Goal: Task Accomplishment & Management: Use online tool/utility

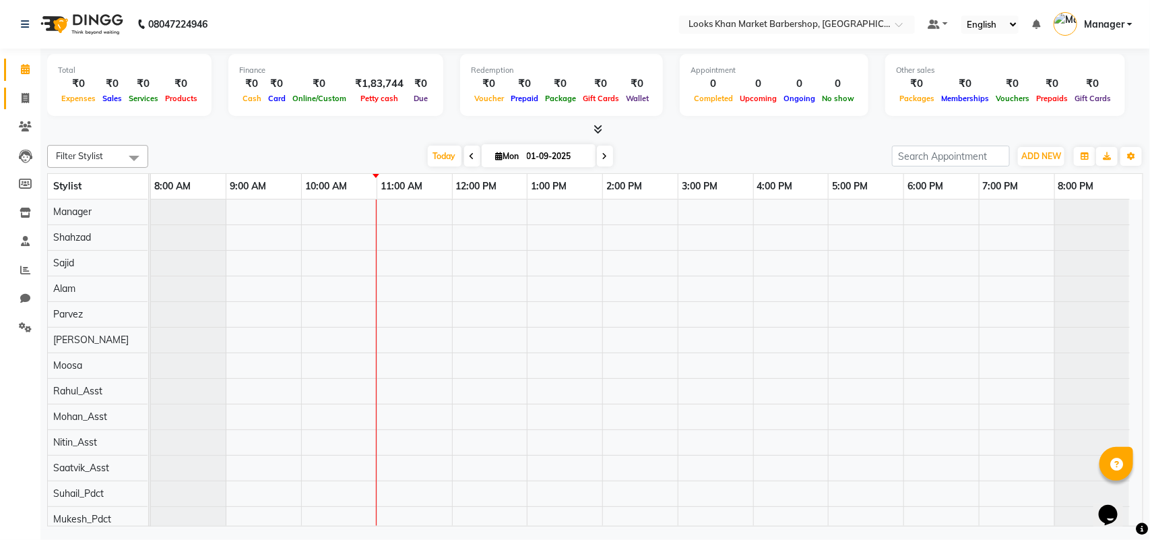
scroll to position [18, 0]
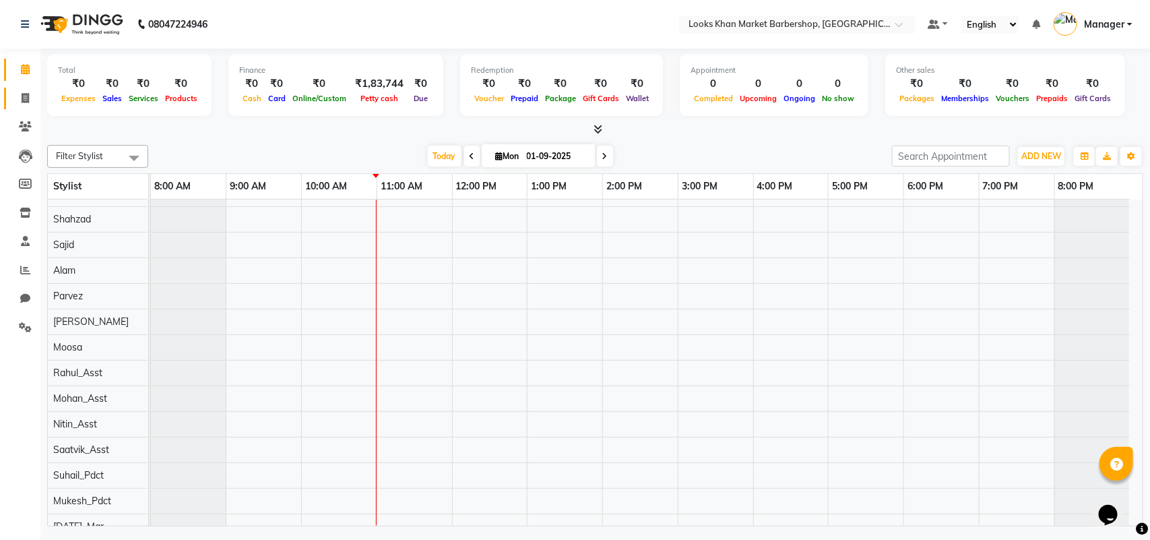
click at [18, 96] on span at bounding box center [25, 98] width 24 height 15
select select "8030"
select select "service"
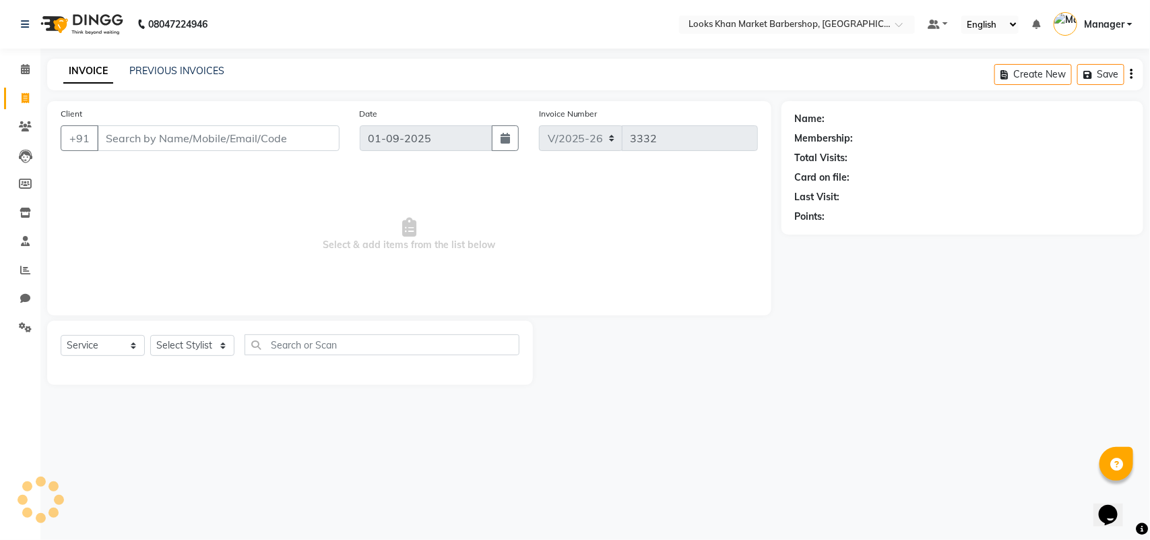
click at [204, 334] on div "Select Service Product Membership Package Voucher Prepaid Gift Card Select Styl…" at bounding box center [290, 350] width 459 height 32
click at [212, 362] on div "Select Service Product Membership Package Voucher Prepaid Gift Card Select Styl…" at bounding box center [290, 350] width 459 height 32
click at [207, 340] on select "Select Stylist" at bounding box center [192, 345] width 84 height 21
select select "76325"
click at [150, 335] on select "Select Stylist Abhishek_pdct Akash_pdct Alam Counter_Sales [PERSON_NAME] [DATE]…" at bounding box center [192, 345] width 84 height 21
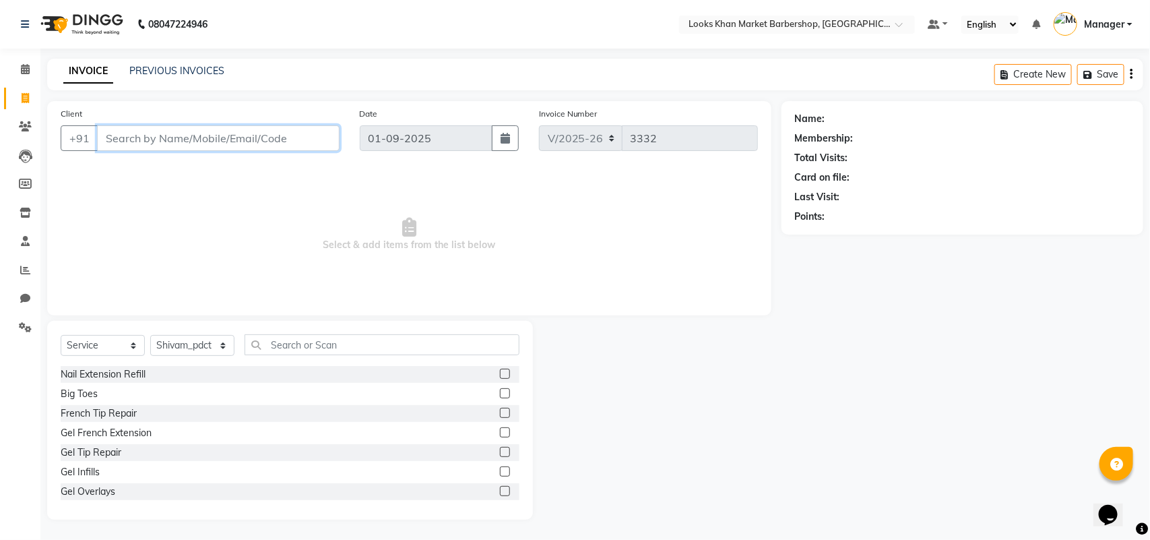
click at [152, 139] on input "Client" at bounding box center [218, 138] width 243 height 26
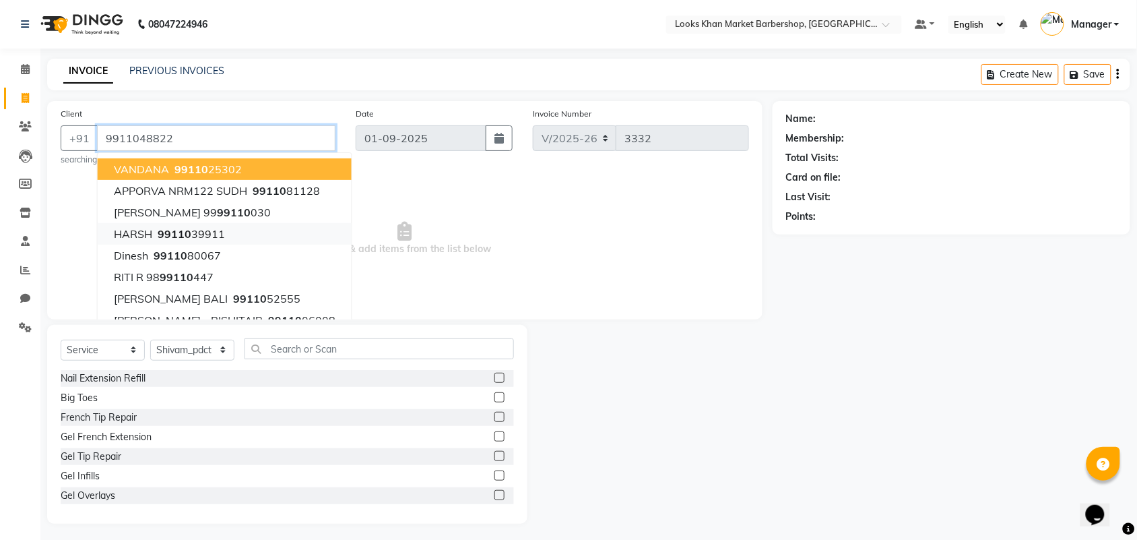
type input "9911048822"
select select "1: Object"
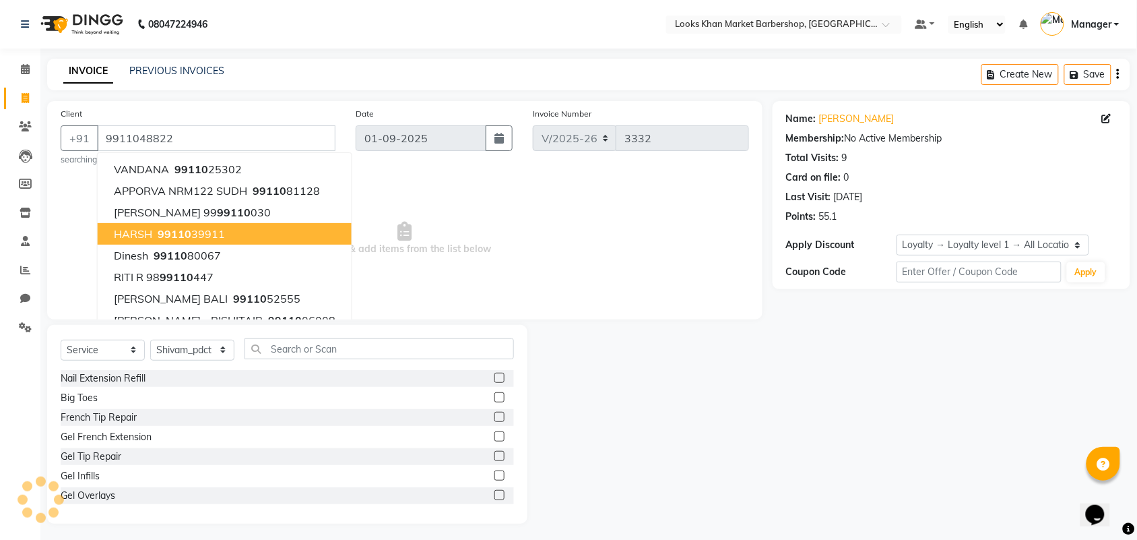
click at [413, 218] on span "Select & add items from the list below" at bounding box center [405, 238] width 689 height 135
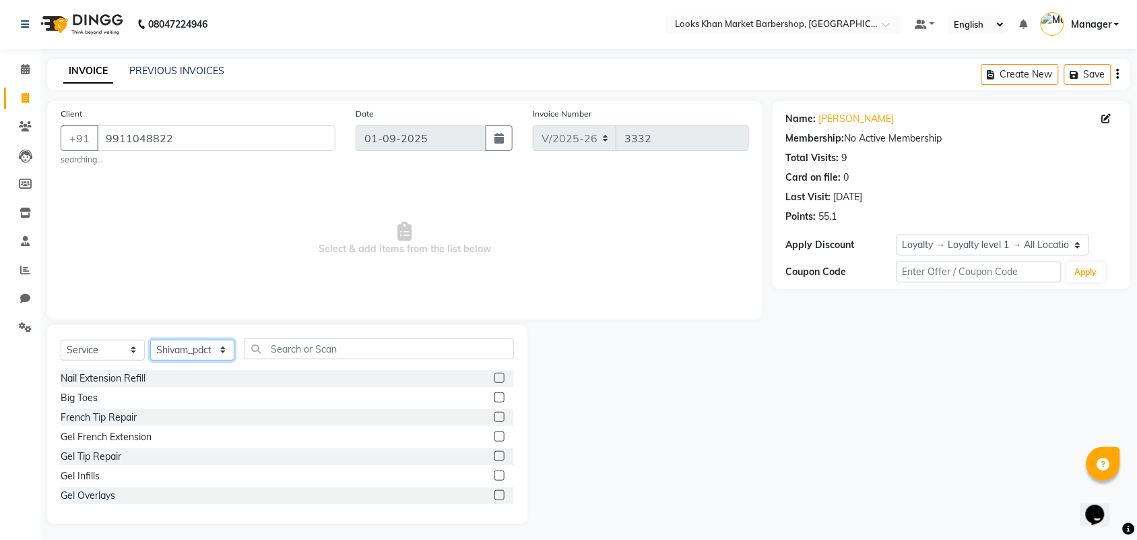
click at [221, 350] on select "Select Stylist Abhishek_pdct Akash_pdct Alam Counter_Sales [PERSON_NAME] [DATE]…" at bounding box center [192, 350] width 84 height 21
select select "72593"
click at [150, 340] on select "Select Stylist Abhishek_pdct Akash_pdct Alam Counter_Sales [PERSON_NAME] [DATE]…" at bounding box center [192, 350] width 84 height 21
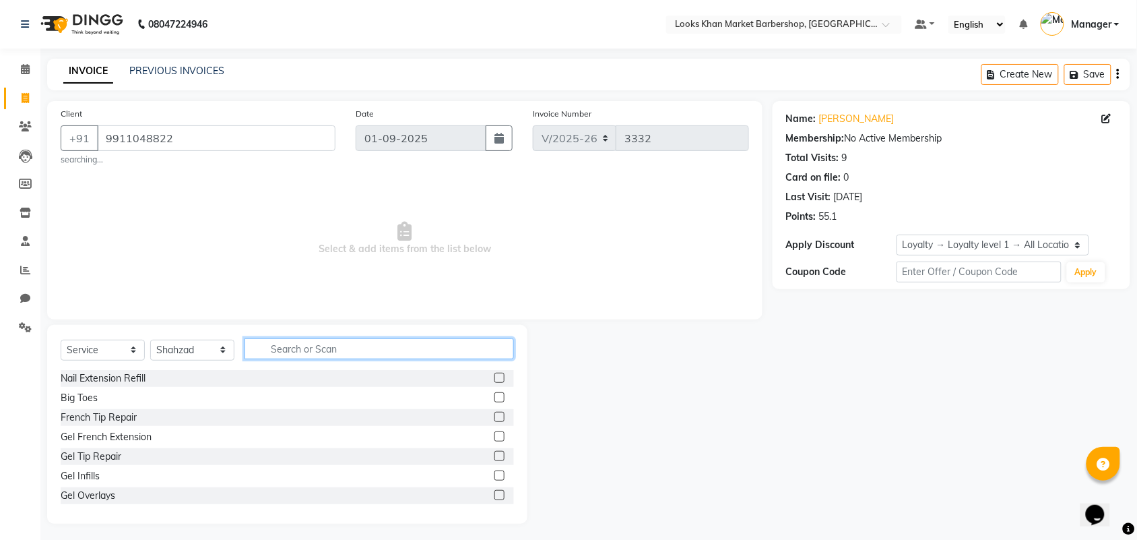
click at [286, 347] on input "text" at bounding box center [380, 348] width 270 height 21
type input "CUT"
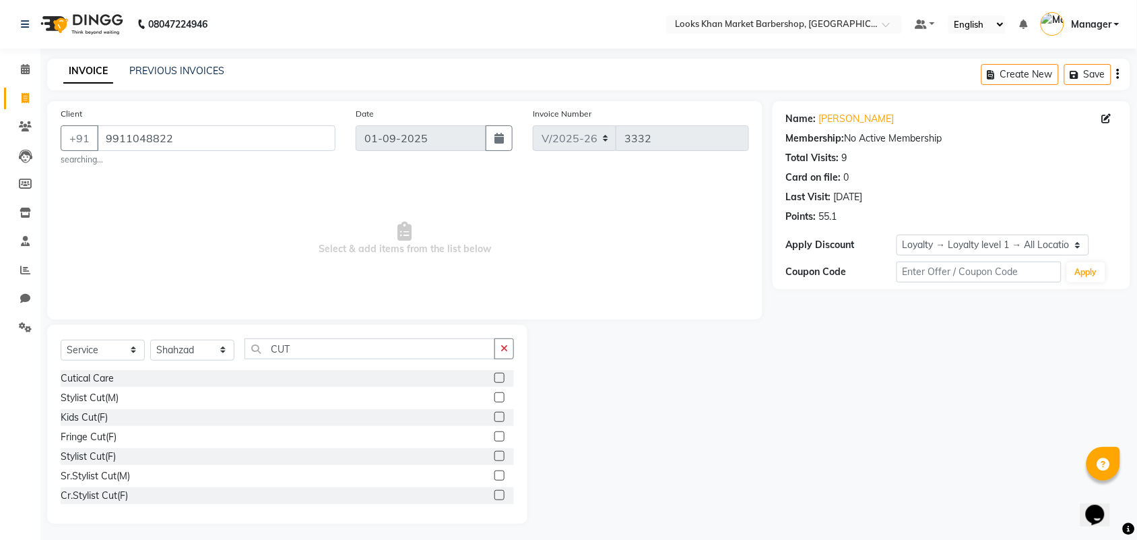
click at [495, 395] on label at bounding box center [500, 397] width 10 height 10
click at [495, 395] on input "checkbox" at bounding box center [499, 398] width 9 height 9
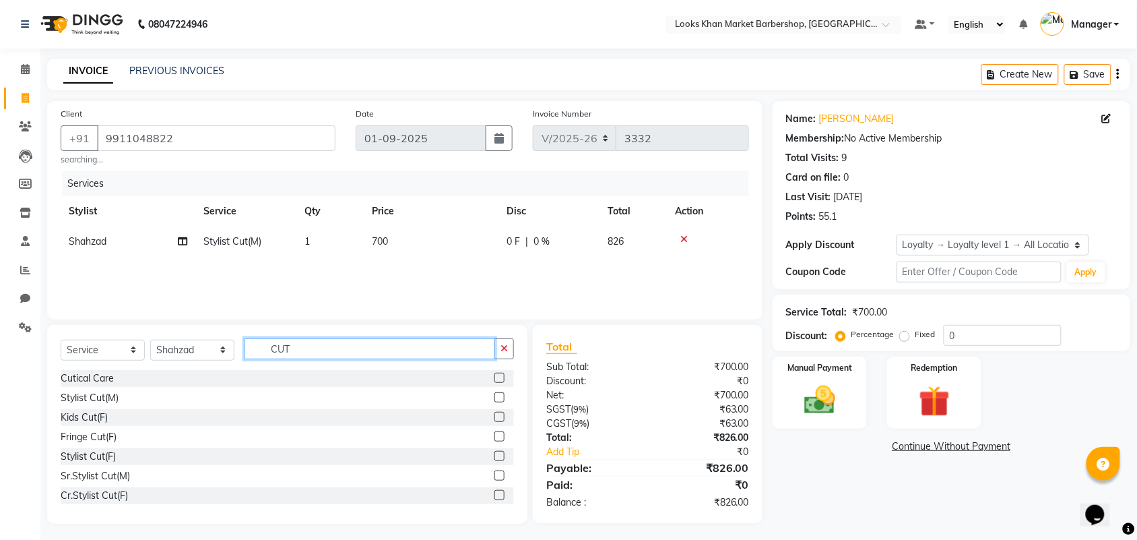
checkbox input "false"
drag, startPoint x: 350, startPoint y: 351, endPoint x: 207, endPoint y: 369, distance: 144.7
click at [207, 369] on div "Select Service Product Membership Package Voucher Prepaid Gift Card Select Styl…" at bounding box center [287, 424] width 480 height 199
type input "BEARD"
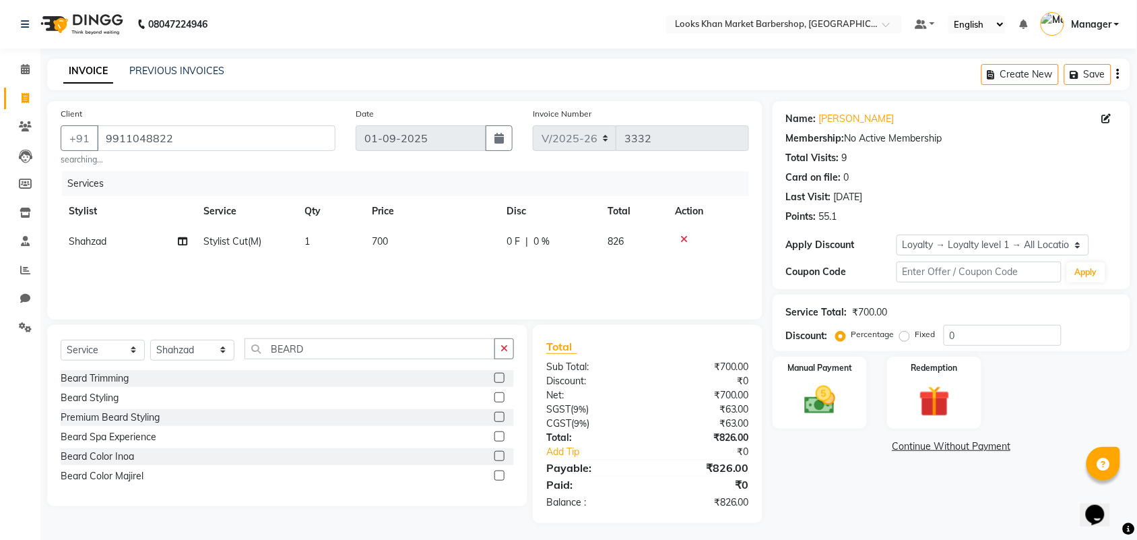
click at [502, 376] on label at bounding box center [500, 378] width 10 height 10
click at [502, 376] on input "checkbox" at bounding box center [499, 378] width 9 height 9
checkbox input "false"
click at [375, 244] on span "700" at bounding box center [380, 241] width 16 height 12
select select "72593"
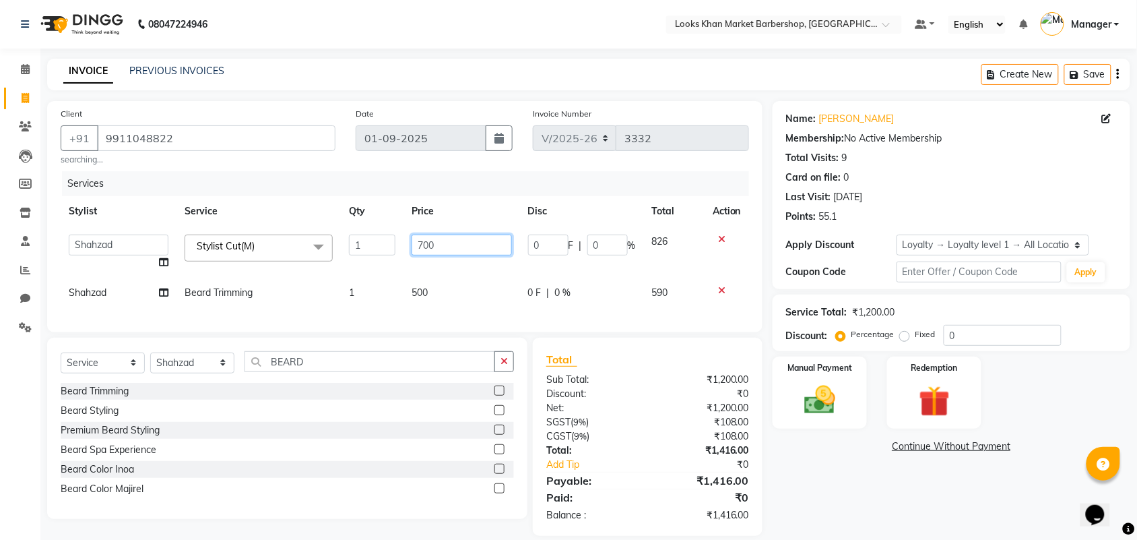
drag, startPoint x: 480, startPoint y: 229, endPoint x: 412, endPoint y: 245, distance: 70.5
click at [412, 245] on td "700" at bounding box center [462, 251] width 117 height 51
type input "1500"
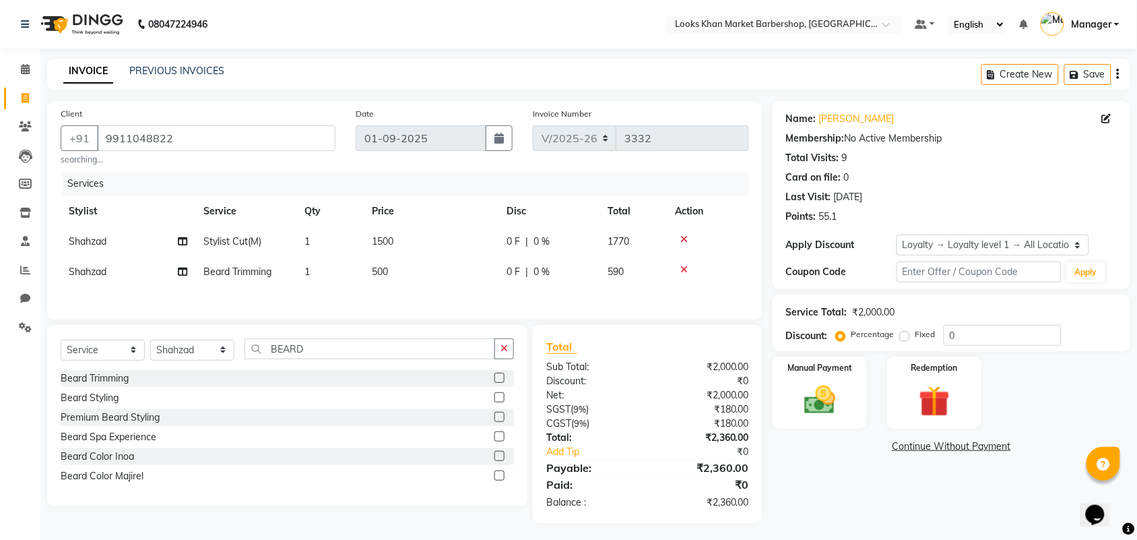
click at [416, 291] on div "Services Stylist Service Qty Price Disc Total Action Shahzad Stylist Cut(M) 1 1…" at bounding box center [405, 238] width 689 height 135
click at [391, 276] on td "500" at bounding box center [431, 272] width 135 height 30
select select "72593"
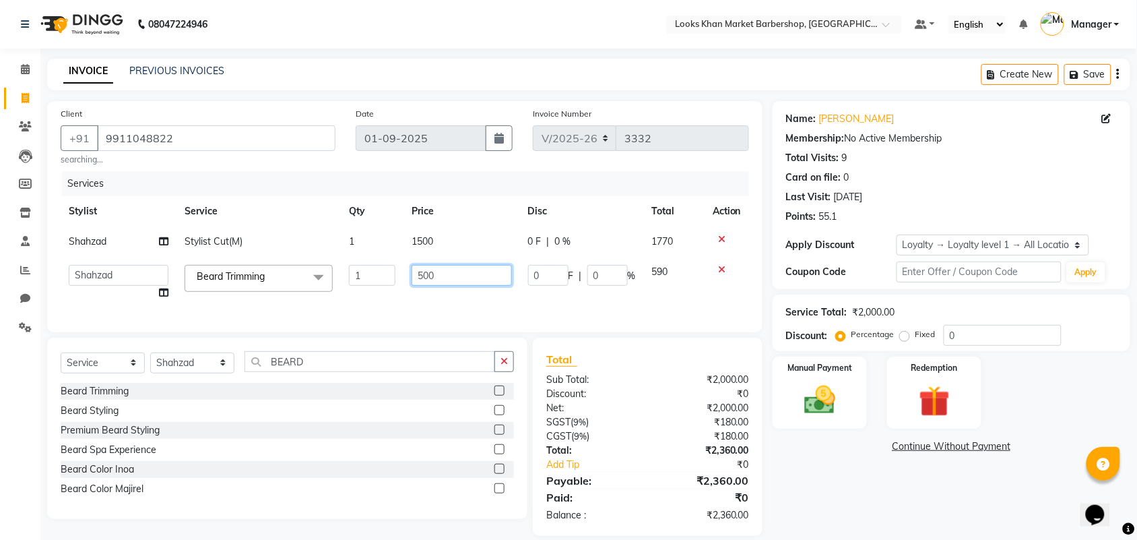
drag, startPoint x: 441, startPoint y: 280, endPoint x: 393, endPoint y: 288, distance: 49.2
click at [393, 288] on tr "Abhishek_pdct Akash_pdct Alam Counter_Sales [PERSON_NAME] [DATE]_Mgr Manager Ma…" at bounding box center [405, 282] width 689 height 51
type input "600"
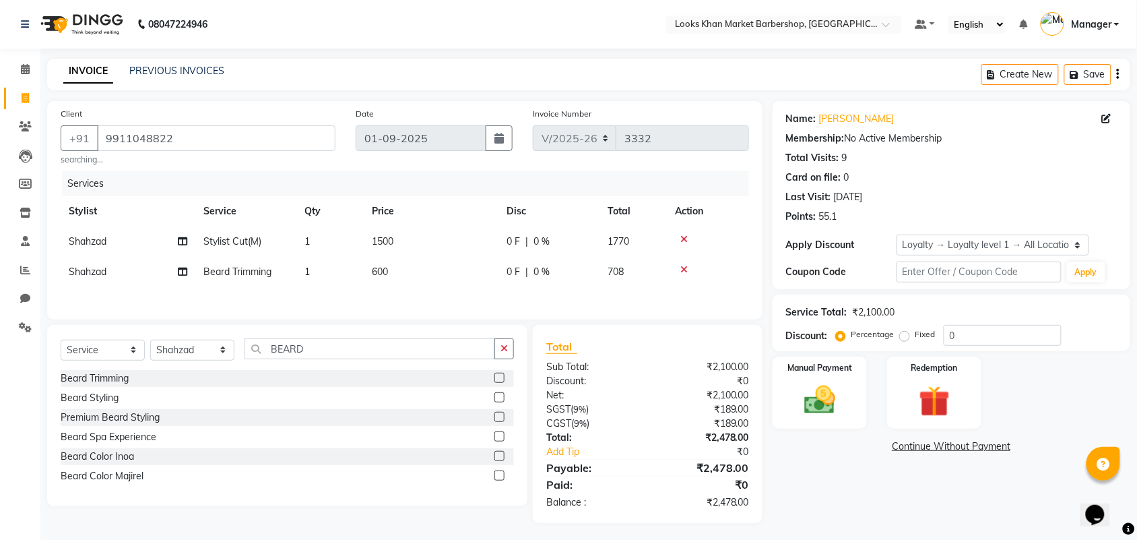
click at [423, 302] on div "Services Stylist Service Qty Price Disc Total Action Shahzad Stylist Cut(M) 1 1…" at bounding box center [405, 238] width 689 height 135
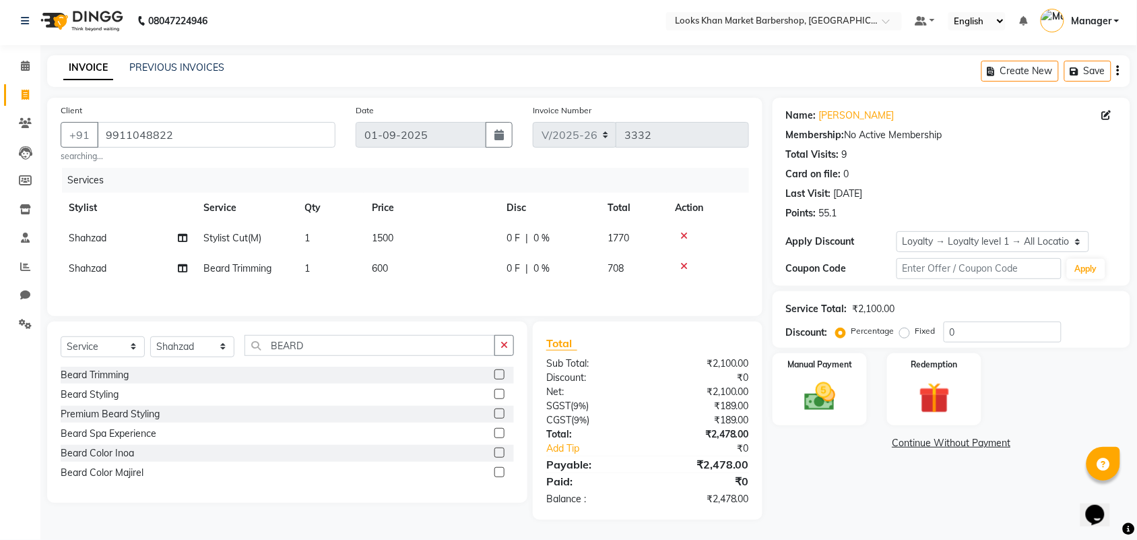
scroll to position [8, 0]
click at [820, 371] on div "Manual Payment" at bounding box center [820, 389] width 98 height 75
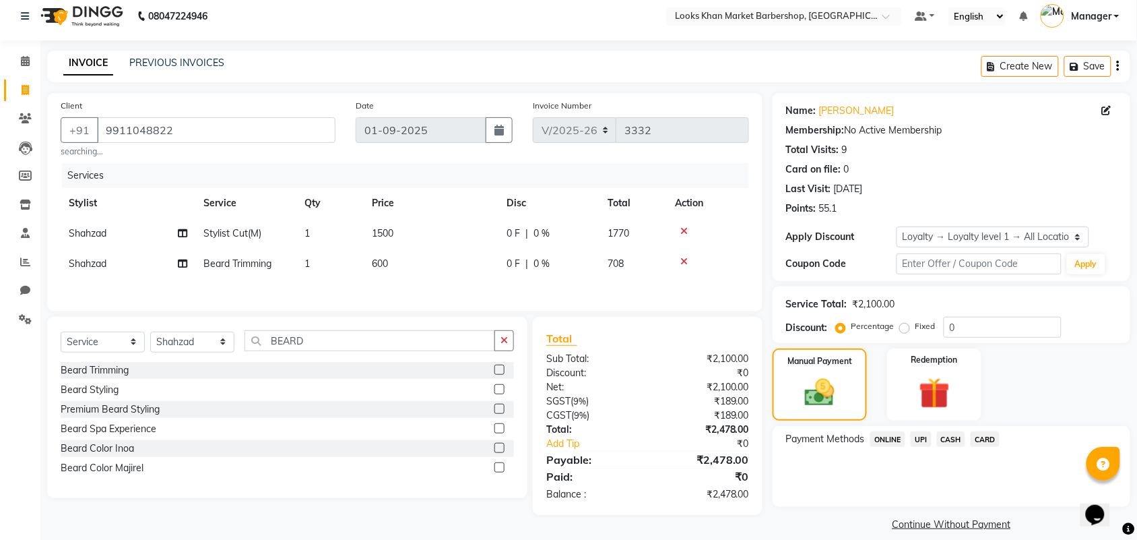
click at [944, 439] on span "CASH" at bounding box center [951, 438] width 29 height 15
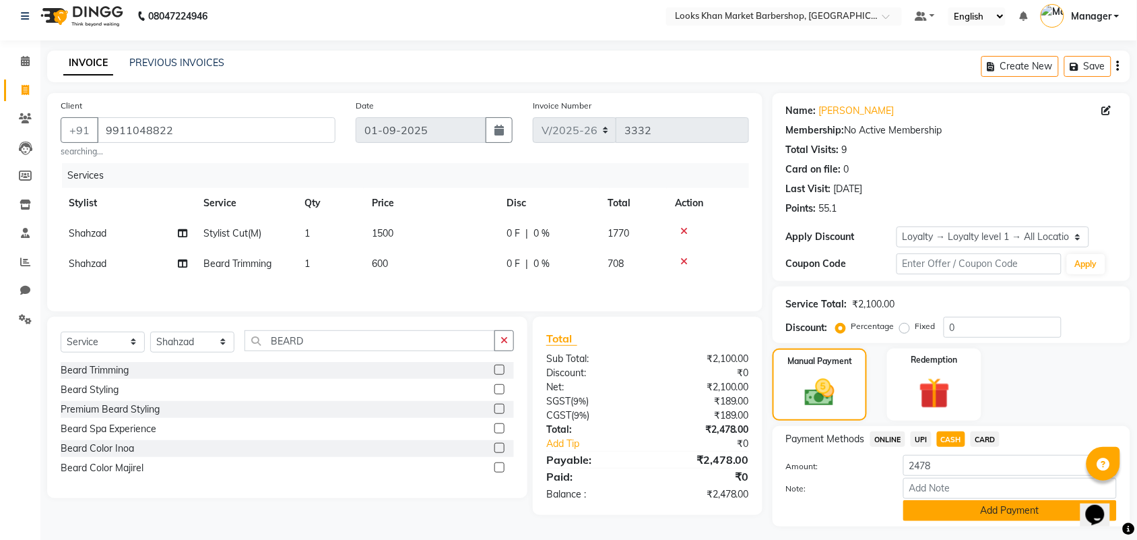
click at [982, 511] on button "Add Payment" at bounding box center [1011, 510] width 214 height 21
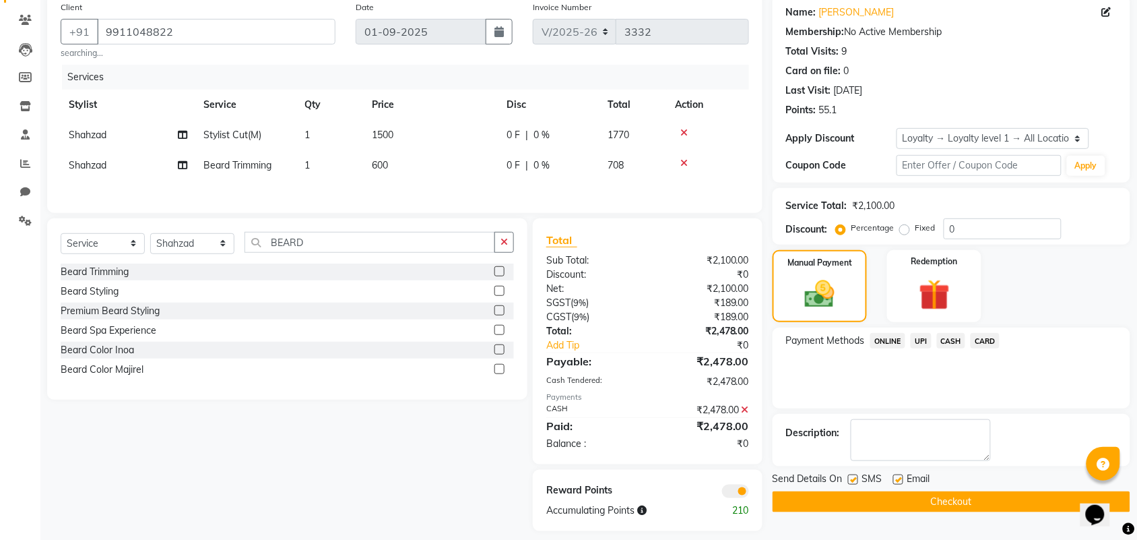
scroll to position [122, 0]
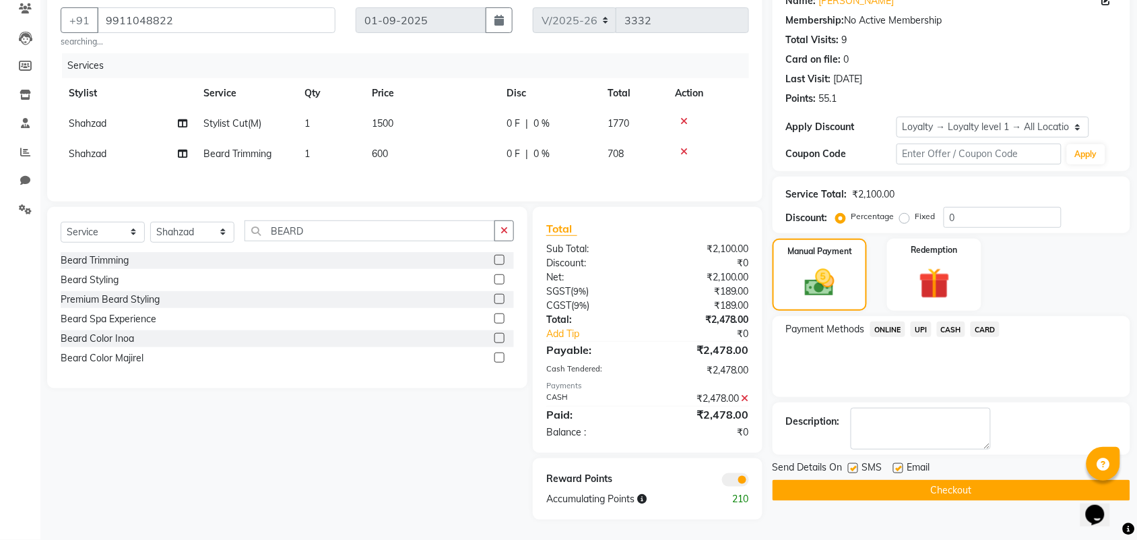
click at [969, 485] on button "Checkout" at bounding box center [952, 490] width 358 height 21
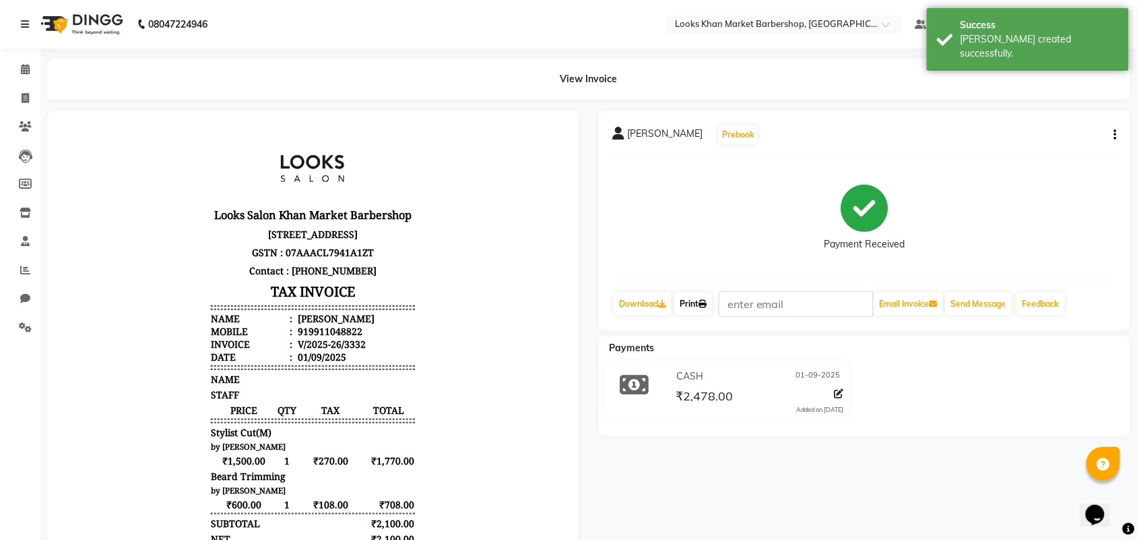
click at [703, 297] on link "Print" at bounding box center [693, 303] width 38 height 23
click at [19, 65] on span at bounding box center [25, 69] width 24 height 15
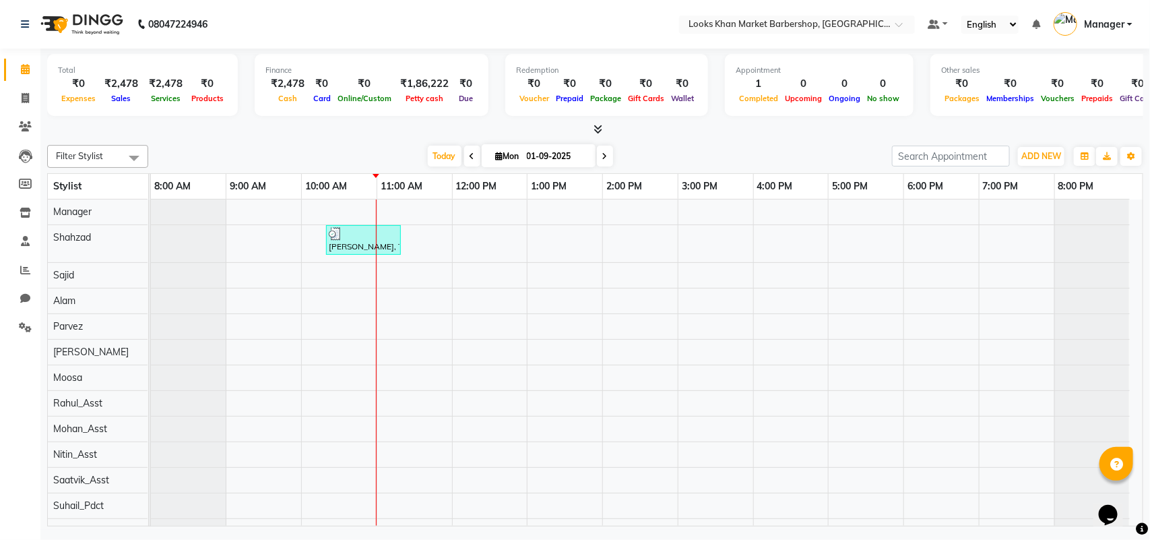
click at [21, 64] on icon at bounding box center [25, 69] width 9 height 10
click at [24, 96] on icon at bounding box center [25, 98] width 7 height 10
select select "service"
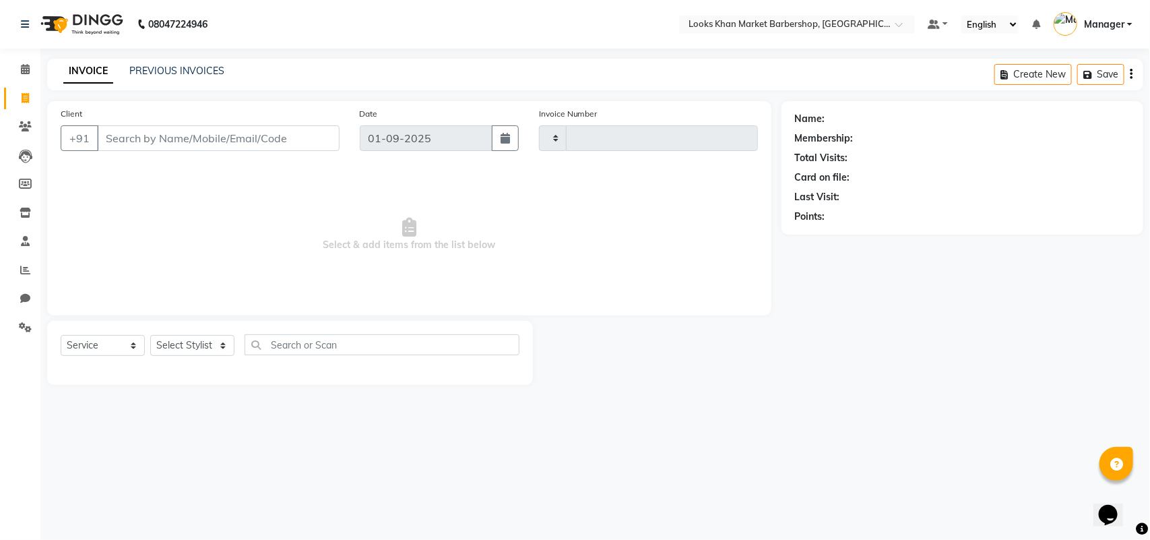
type input "3333"
select select "8030"
click at [201, 345] on select "Select Stylist" at bounding box center [192, 345] width 84 height 21
click at [216, 346] on select "Select Stylist Abhishek_pdct Akash_pdct Alam Counter_Sales [PERSON_NAME] [DATE]…" at bounding box center [192, 345] width 84 height 21
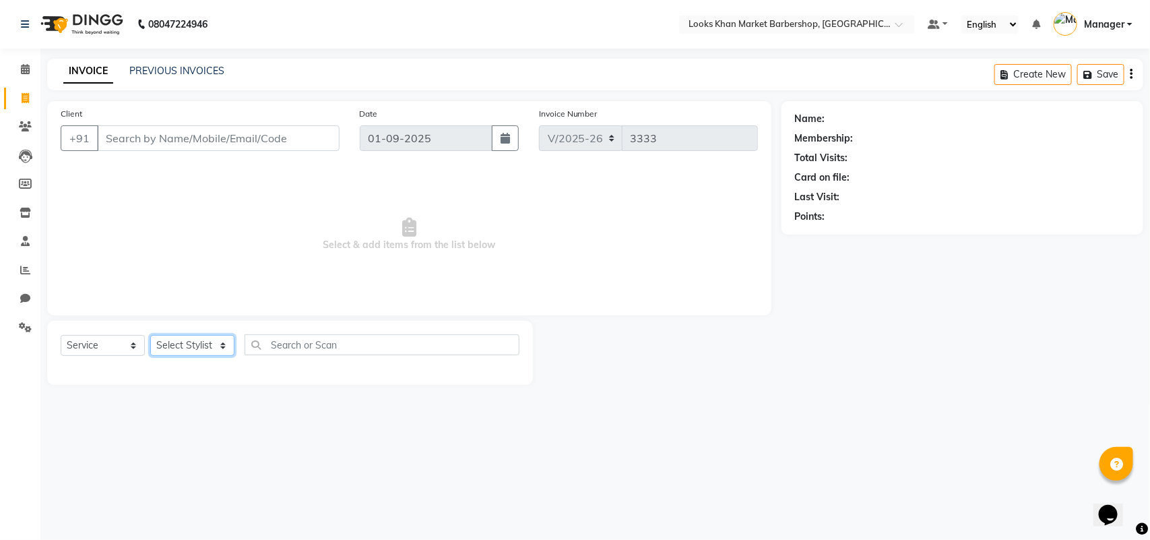
select select "72593"
click at [150, 335] on select "Select Stylist Abhishek_pdct Akash_pdct Alam Counter_Sales [PERSON_NAME] [DATE]…" at bounding box center [192, 345] width 84 height 21
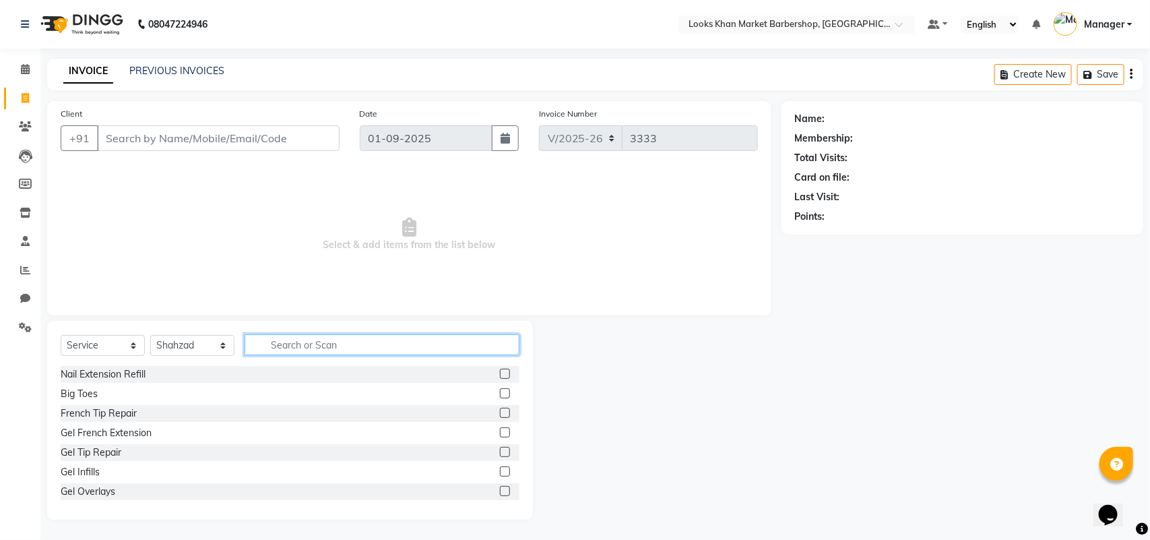
click at [349, 342] on input "text" at bounding box center [382, 344] width 275 height 21
type input "CUT"
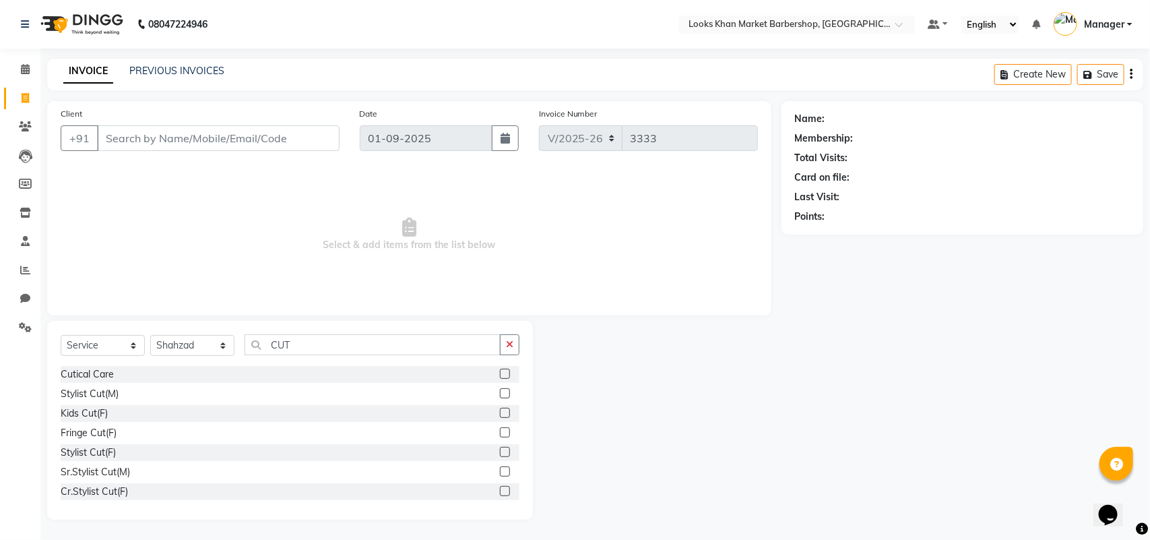
click at [500, 391] on label at bounding box center [505, 393] width 10 height 10
click at [500, 391] on input "checkbox" at bounding box center [504, 393] width 9 height 9
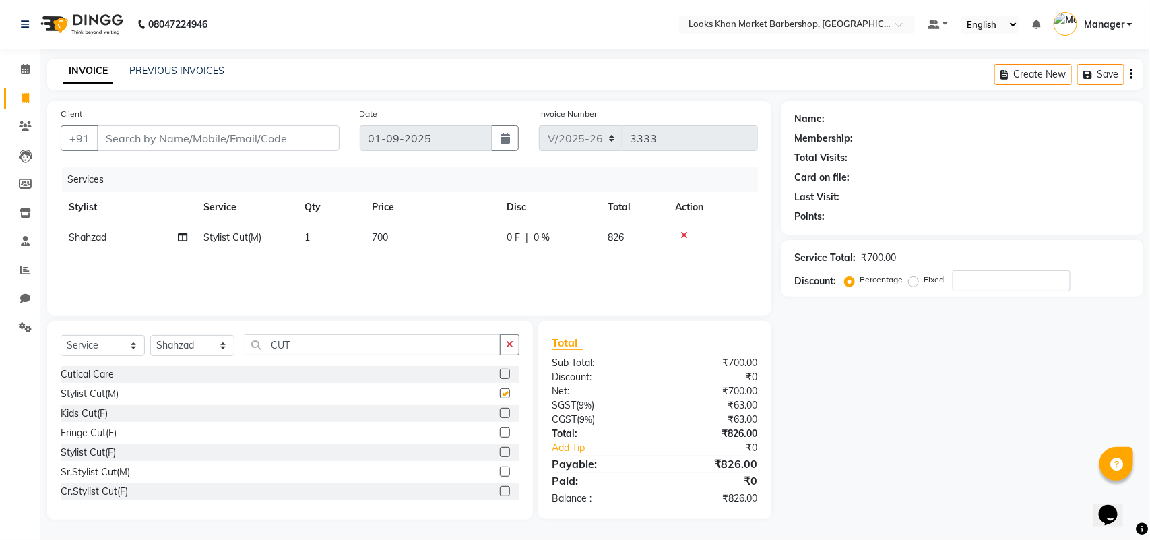
checkbox input "false"
click at [377, 239] on span "700" at bounding box center [380, 237] width 16 height 12
select select "72593"
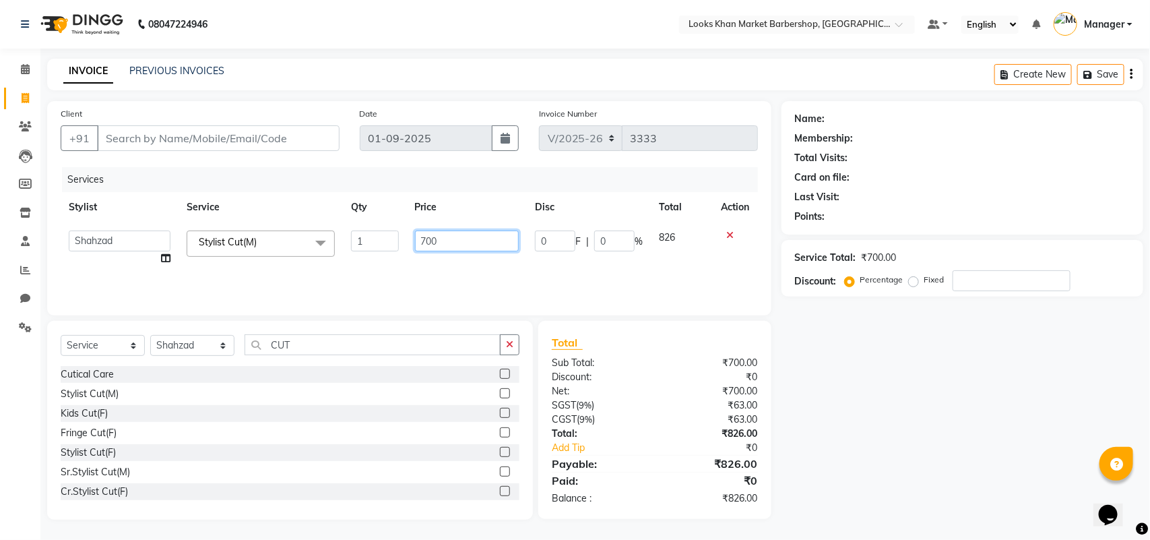
drag, startPoint x: 400, startPoint y: 236, endPoint x: 348, endPoint y: 253, distance: 54.8
click at [348, 253] on tr "Abhishek_pdct Akash_pdct Alam Counter_Sales [PERSON_NAME] [DATE]_Mgr Manager Ma…" at bounding box center [409, 247] width 697 height 51
type input "1500"
click at [367, 268] on div "Services Stylist Service Qty Price Disc Total Action Abhishek_pdct Akash_pdct A…" at bounding box center [409, 234] width 697 height 135
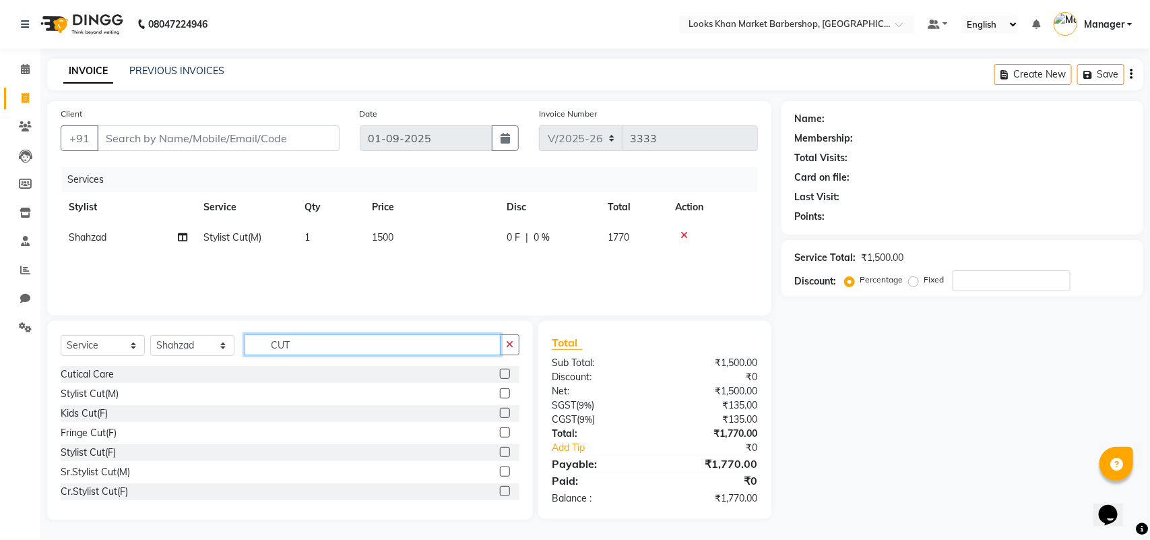
drag, startPoint x: 307, startPoint y: 350, endPoint x: 263, endPoint y: 354, distance: 43.9
click at [263, 354] on input "CUT" at bounding box center [373, 344] width 256 height 21
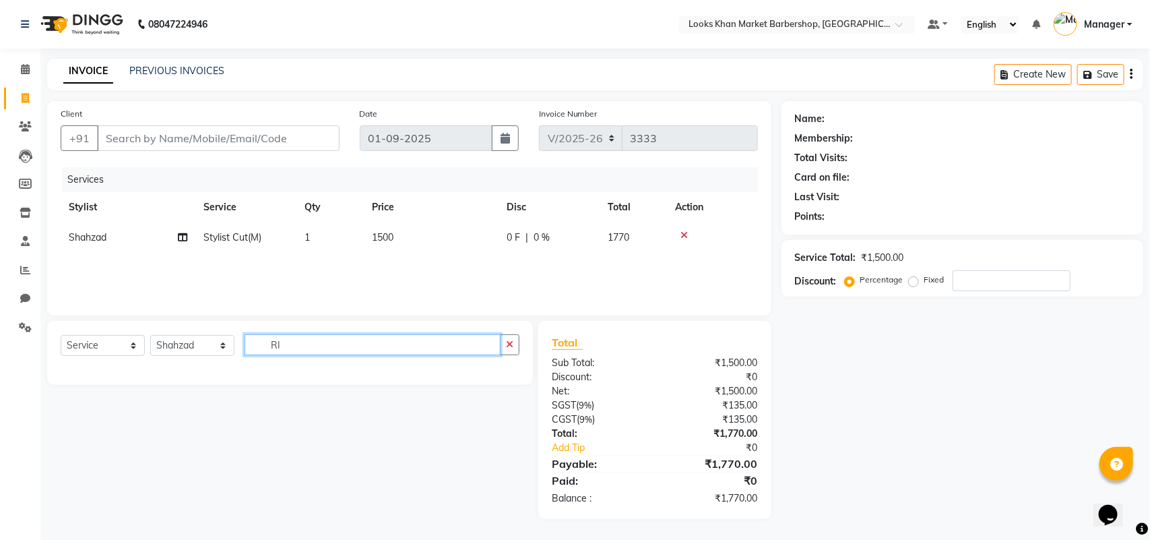
type input "R"
type input "ROYAL"
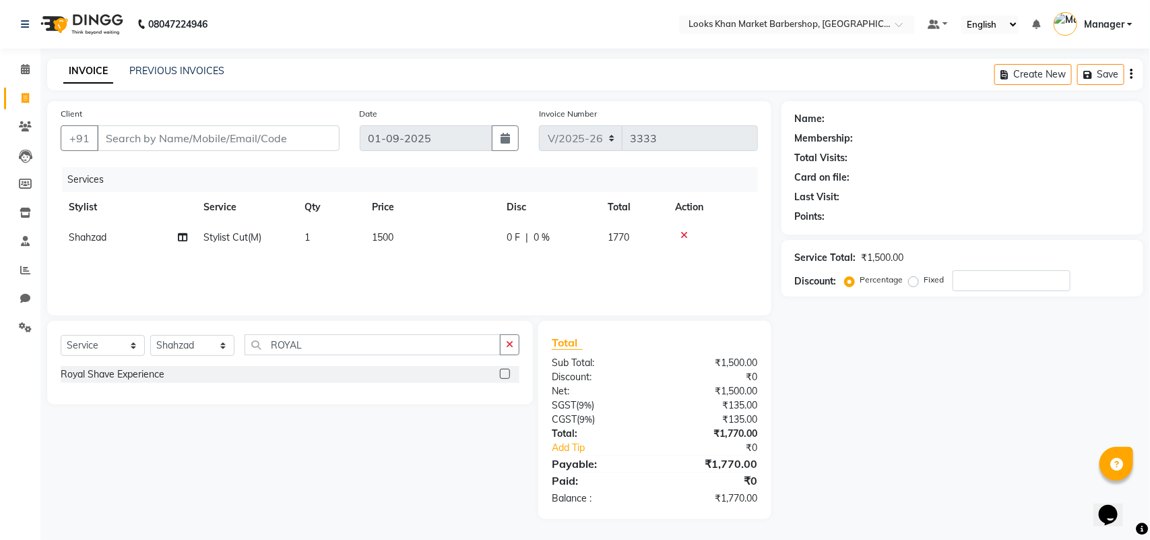
click at [505, 373] on label at bounding box center [505, 374] width 10 height 10
click at [505, 373] on input "checkbox" at bounding box center [504, 374] width 9 height 9
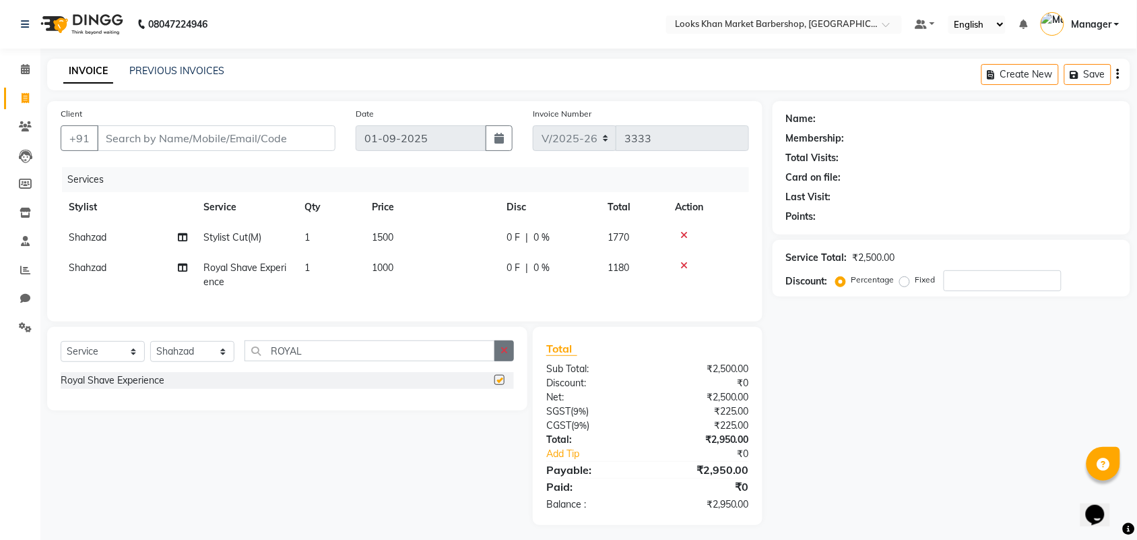
checkbox input "false"
click at [681, 230] on icon at bounding box center [684, 234] width 7 height 9
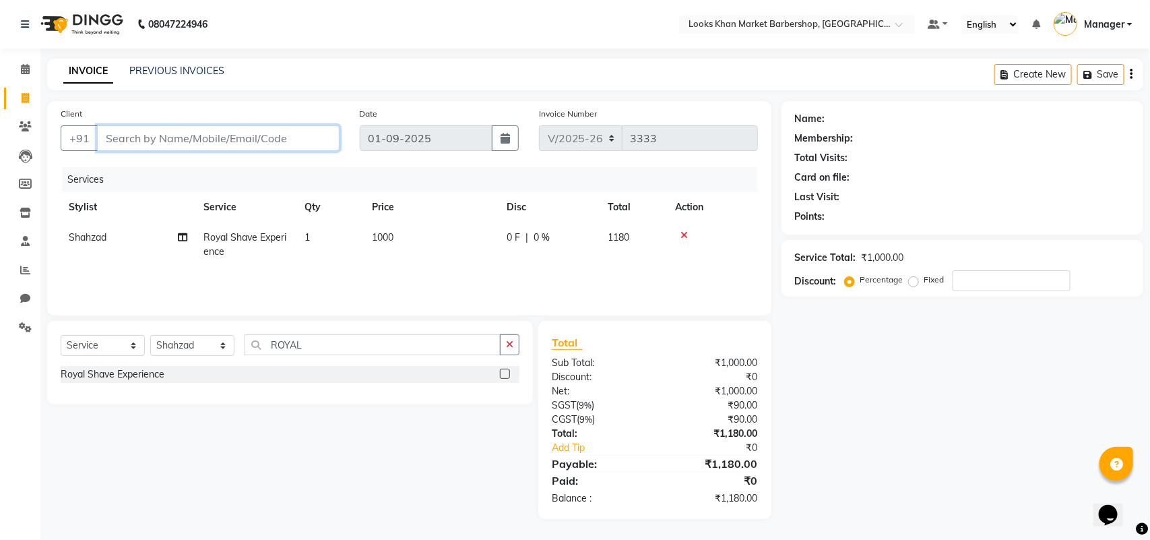
click at [169, 142] on input "Client" at bounding box center [218, 138] width 243 height 26
type input "9"
type input "0"
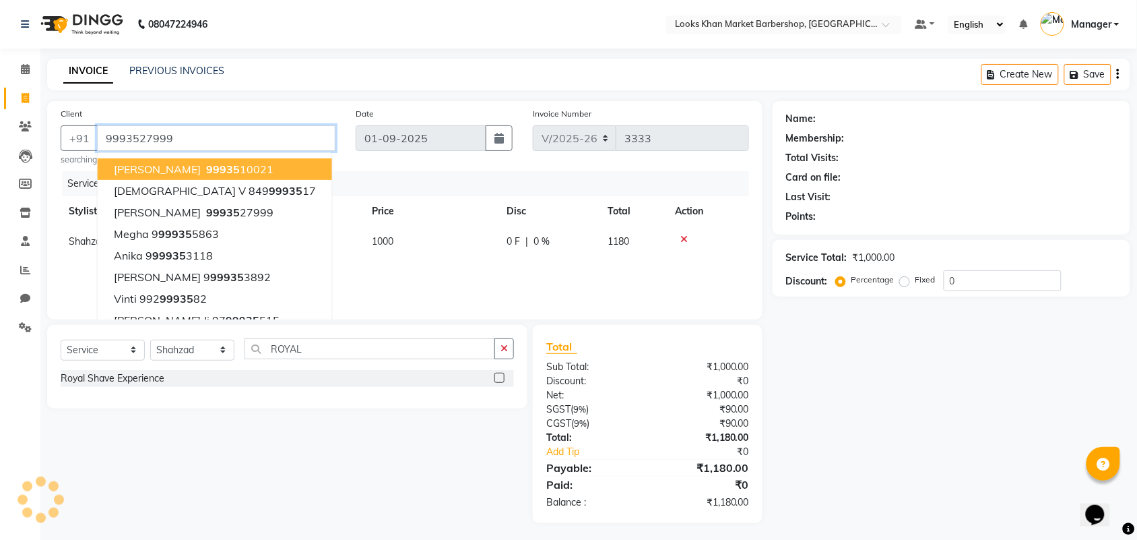
type input "9993527999"
select select "1: Object"
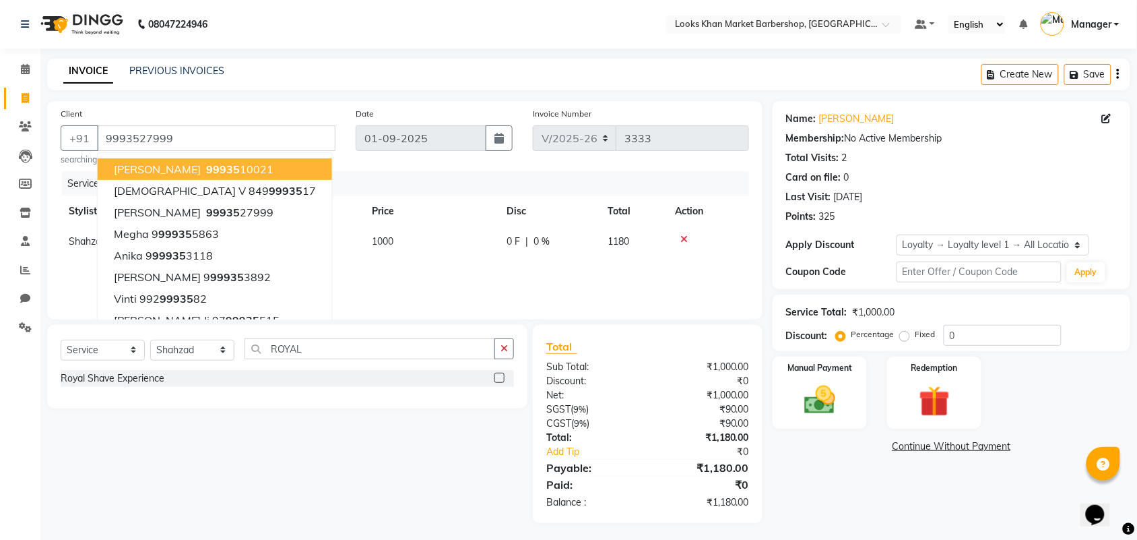
click at [412, 185] on div "Services" at bounding box center [410, 183] width 697 height 25
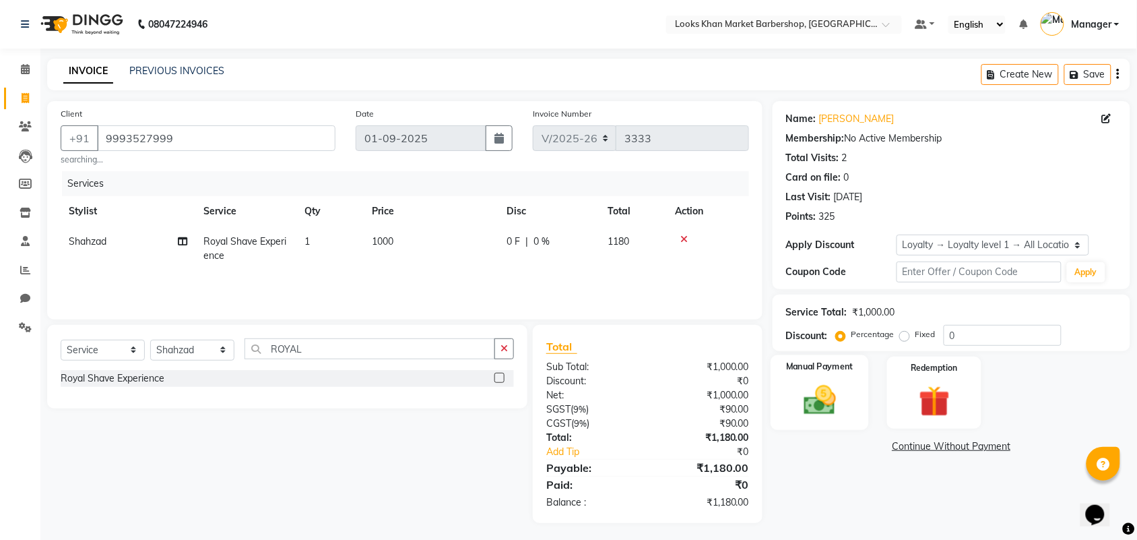
click at [836, 382] on img at bounding box center [820, 399] width 53 height 37
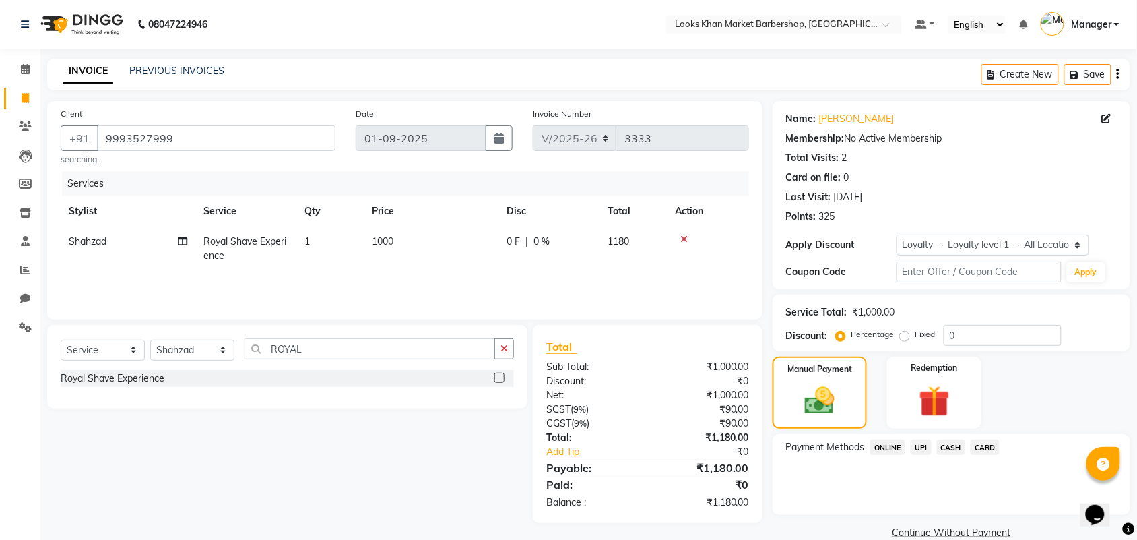
click at [930, 450] on span "UPI" at bounding box center [921, 446] width 21 height 15
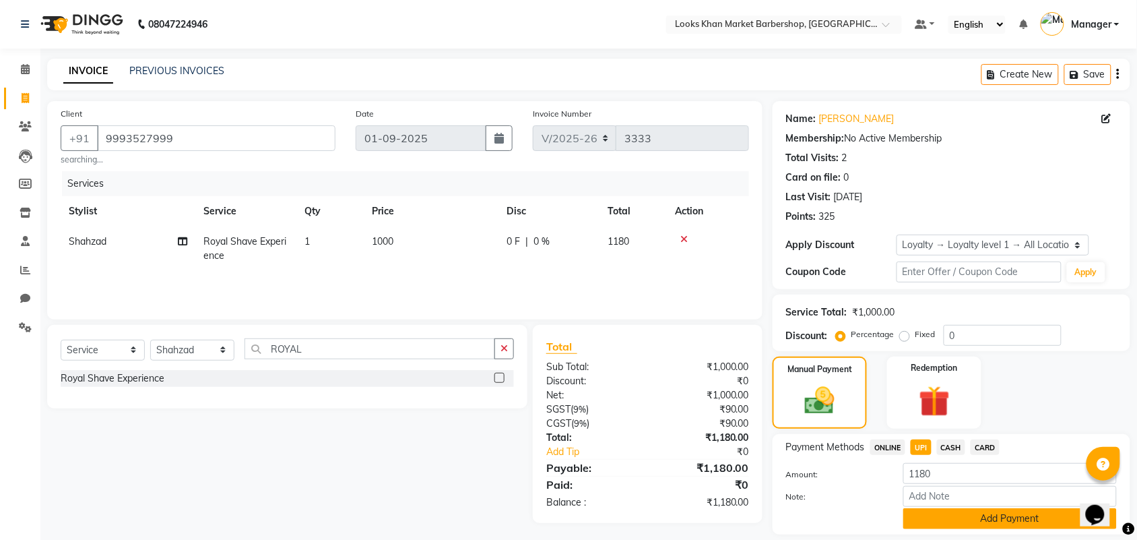
click at [965, 517] on button "Add Payment" at bounding box center [1011, 518] width 214 height 21
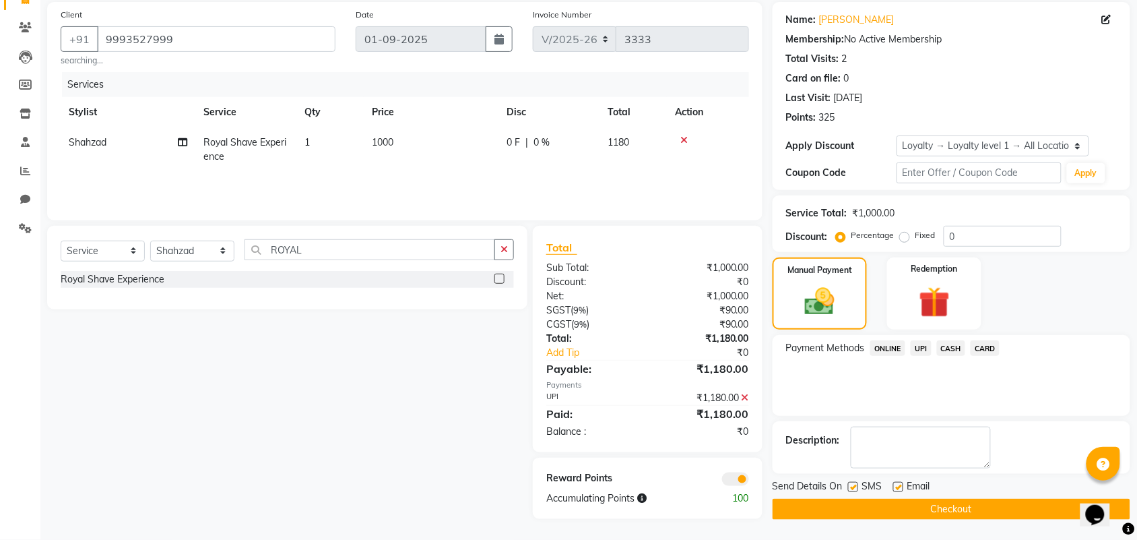
scroll to position [100, 0]
click at [944, 504] on button "Checkout" at bounding box center [952, 509] width 358 height 21
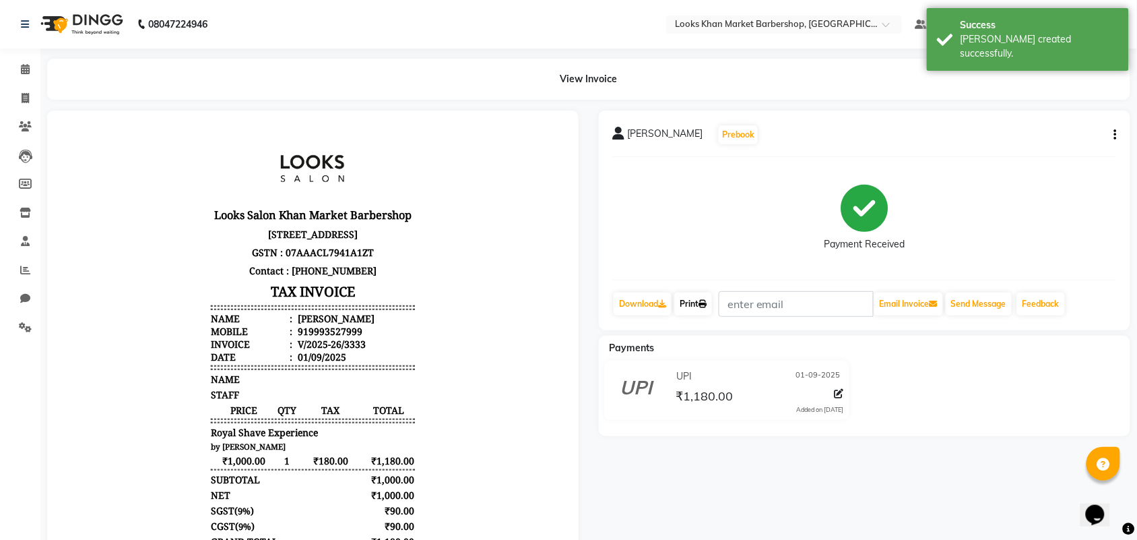
click at [701, 307] on link "Print" at bounding box center [693, 303] width 38 height 23
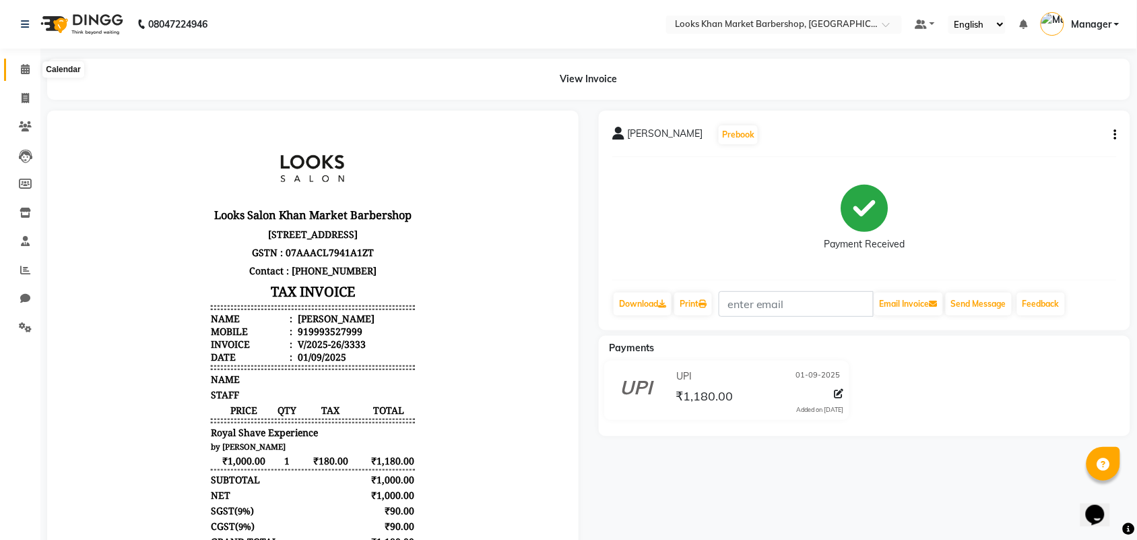
click at [28, 64] on icon at bounding box center [25, 69] width 9 height 10
